Goal: Check status: Check status

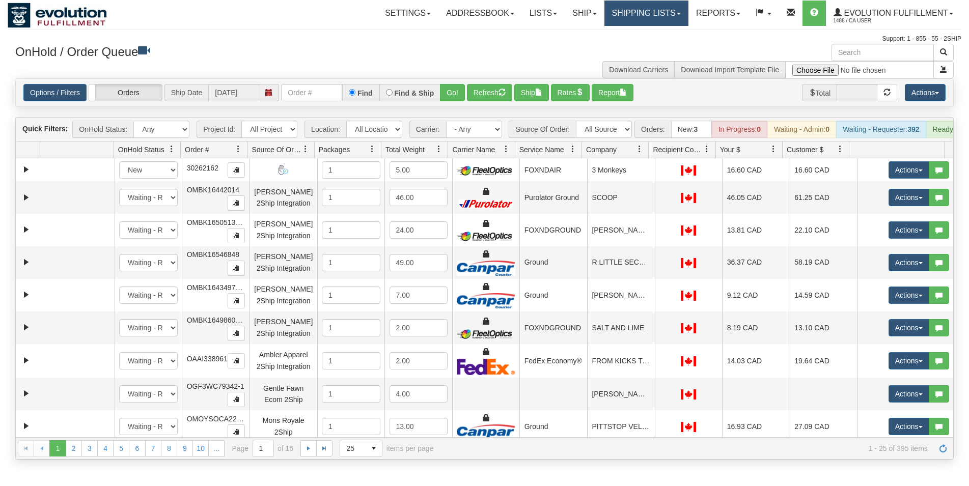
click at [614, 15] on link "Shipping lists" at bounding box center [646, 13] width 84 height 25
click at [615, 35] on span "Current Shipments" at bounding box center [629, 36] width 60 height 8
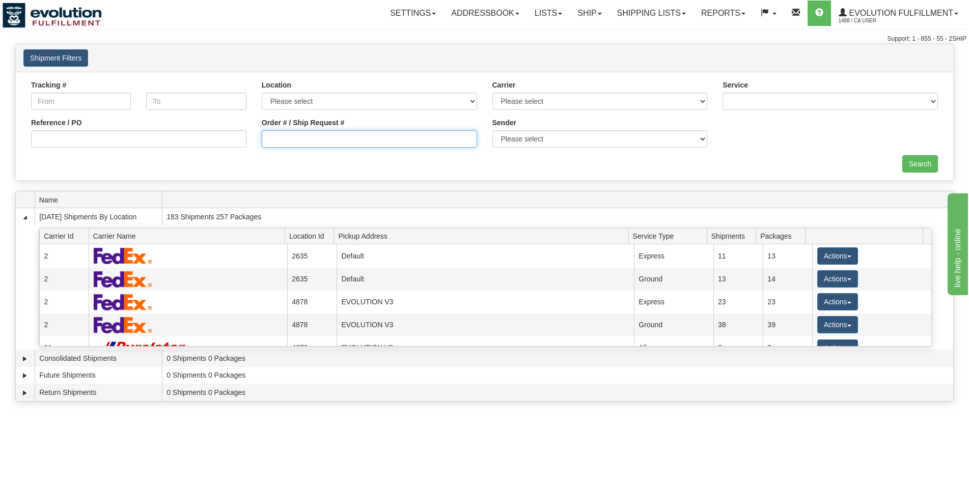
click at [338, 140] on input "Order # / Ship Request #" at bounding box center [369, 138] width 215 height 17
type input "612186758"
